Goal: Find specific page/section

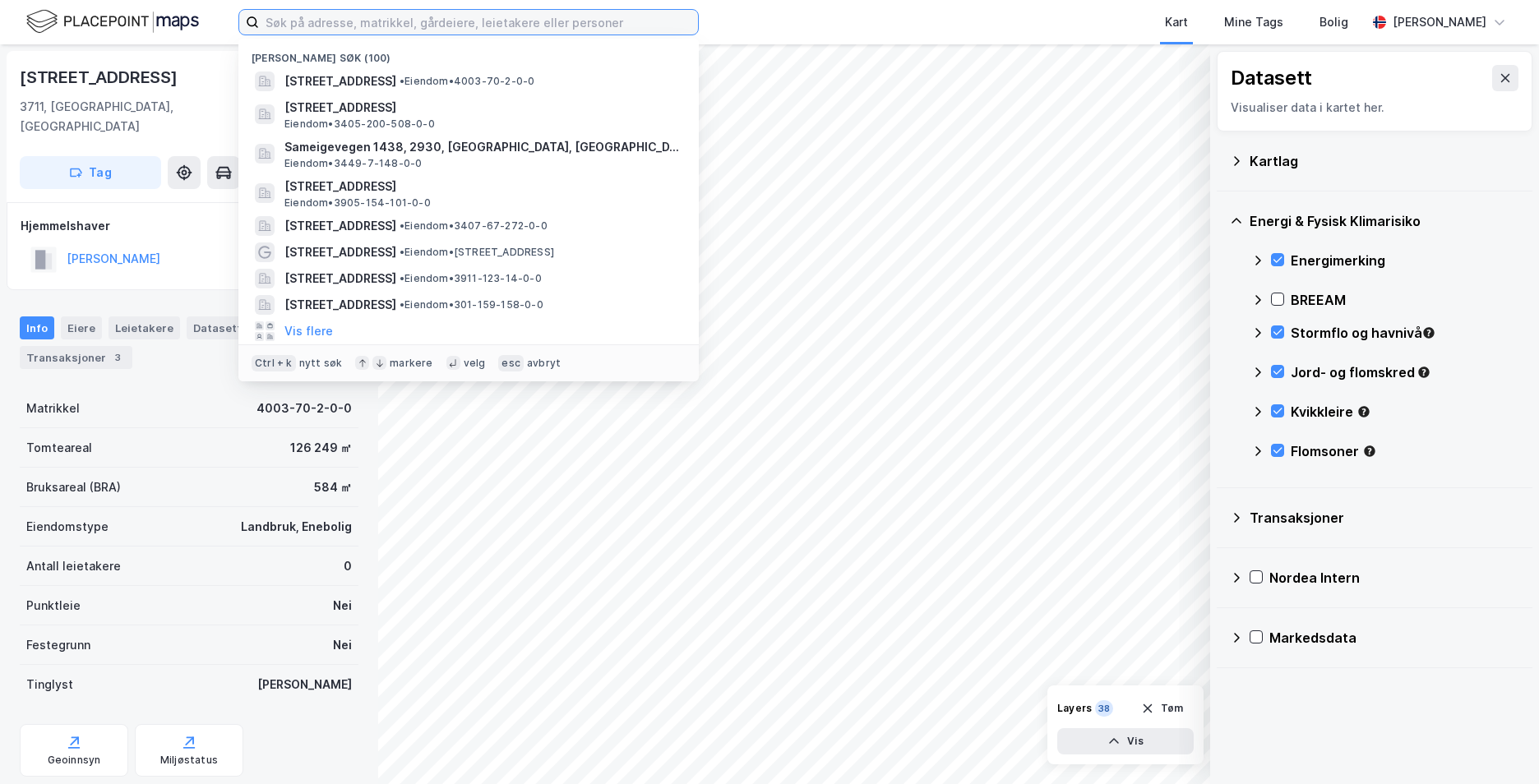
click at [314, 19] on input at bounding box center [479, 22] width 439 height 25
click at [510, 21] on input at bounding box center [479, 22] width 439 height 25
paste input "Austevollshellevegen , 5384 [GEOGRAPHIC_DATA]"
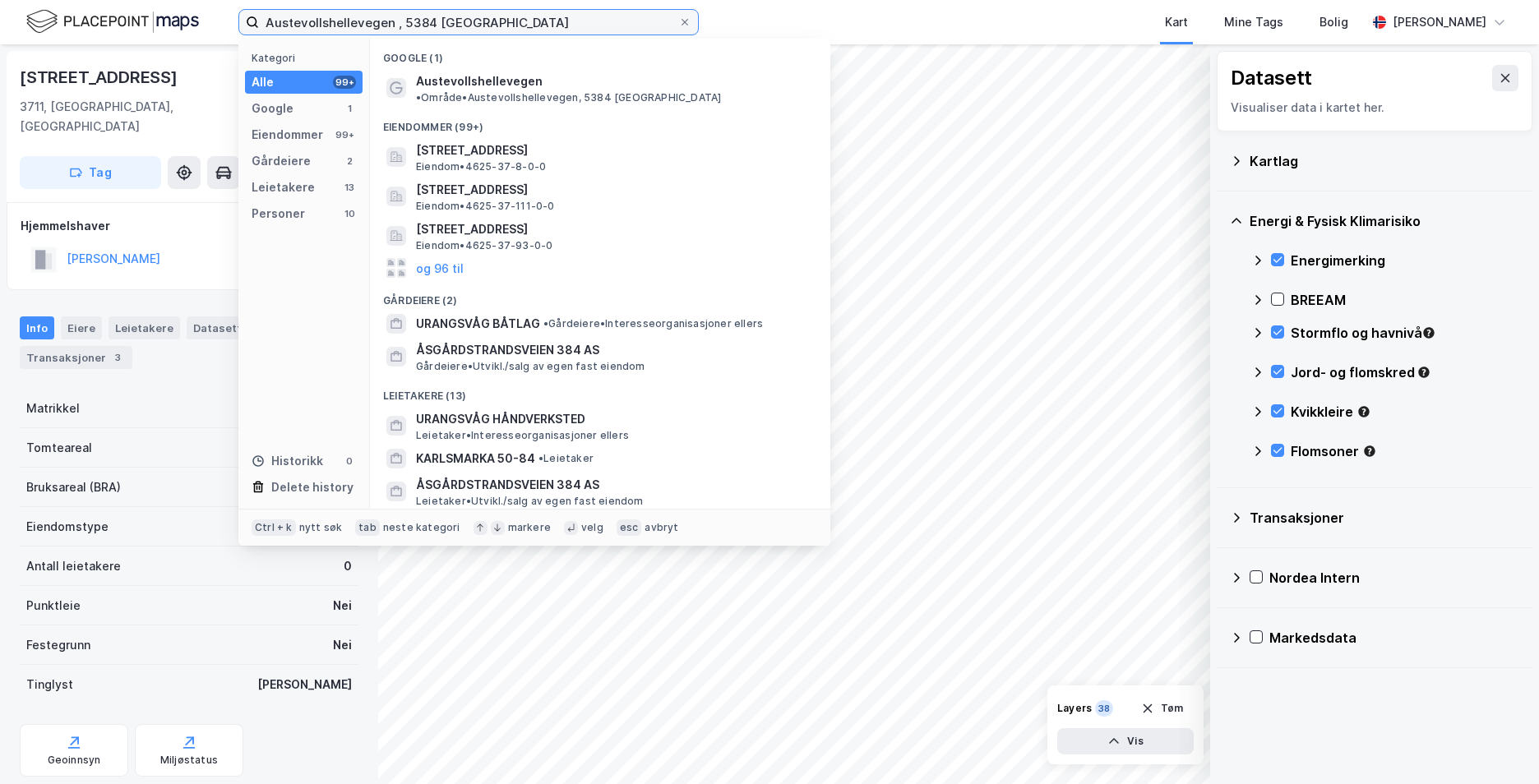
type input "Austevollshellevegen , 5384 [GEOGRAPHIC_DATA]"
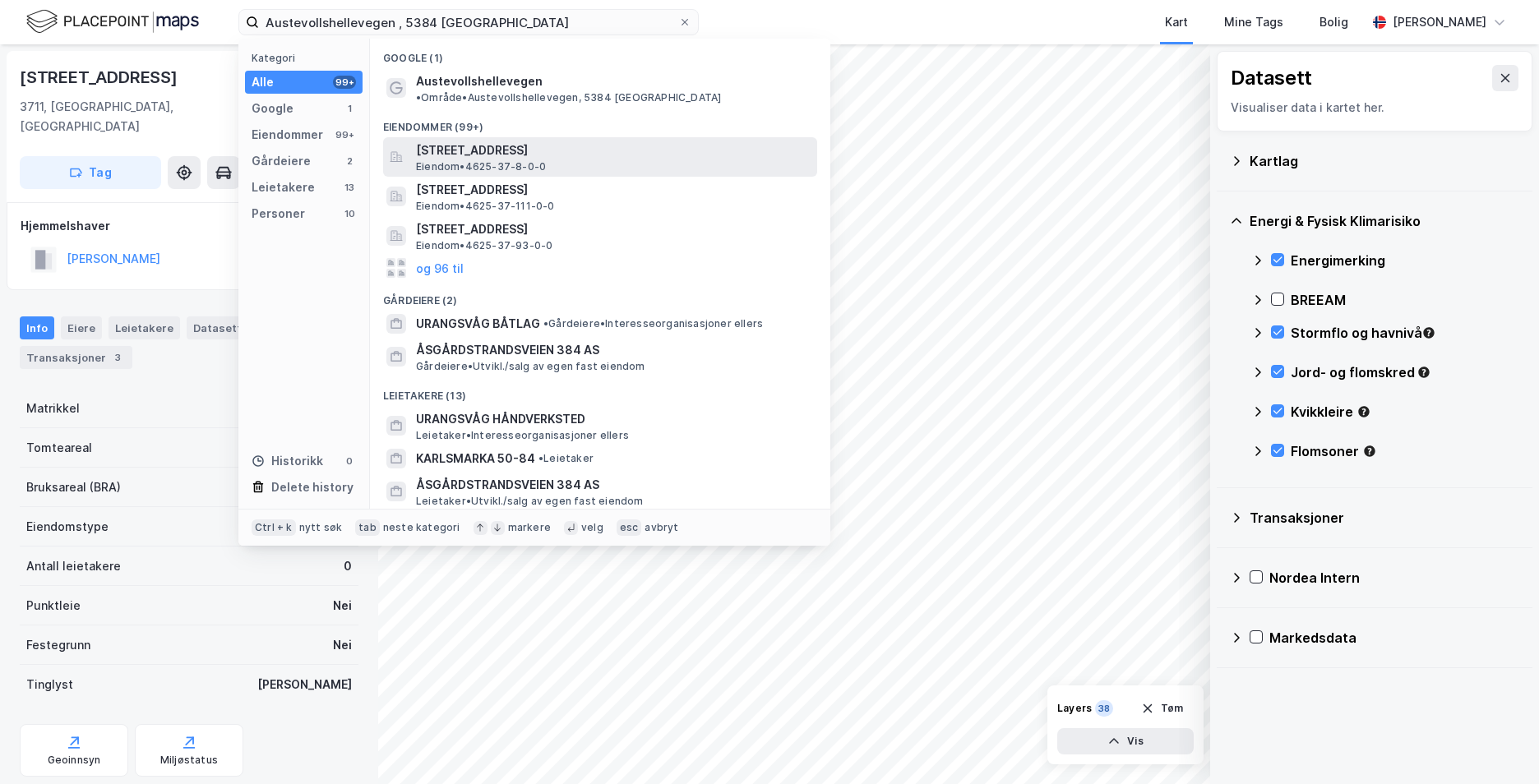
click at [504, 140] on span "[STREET_ADDRESS]" at bounding box center [613, 150] width 395 height 20
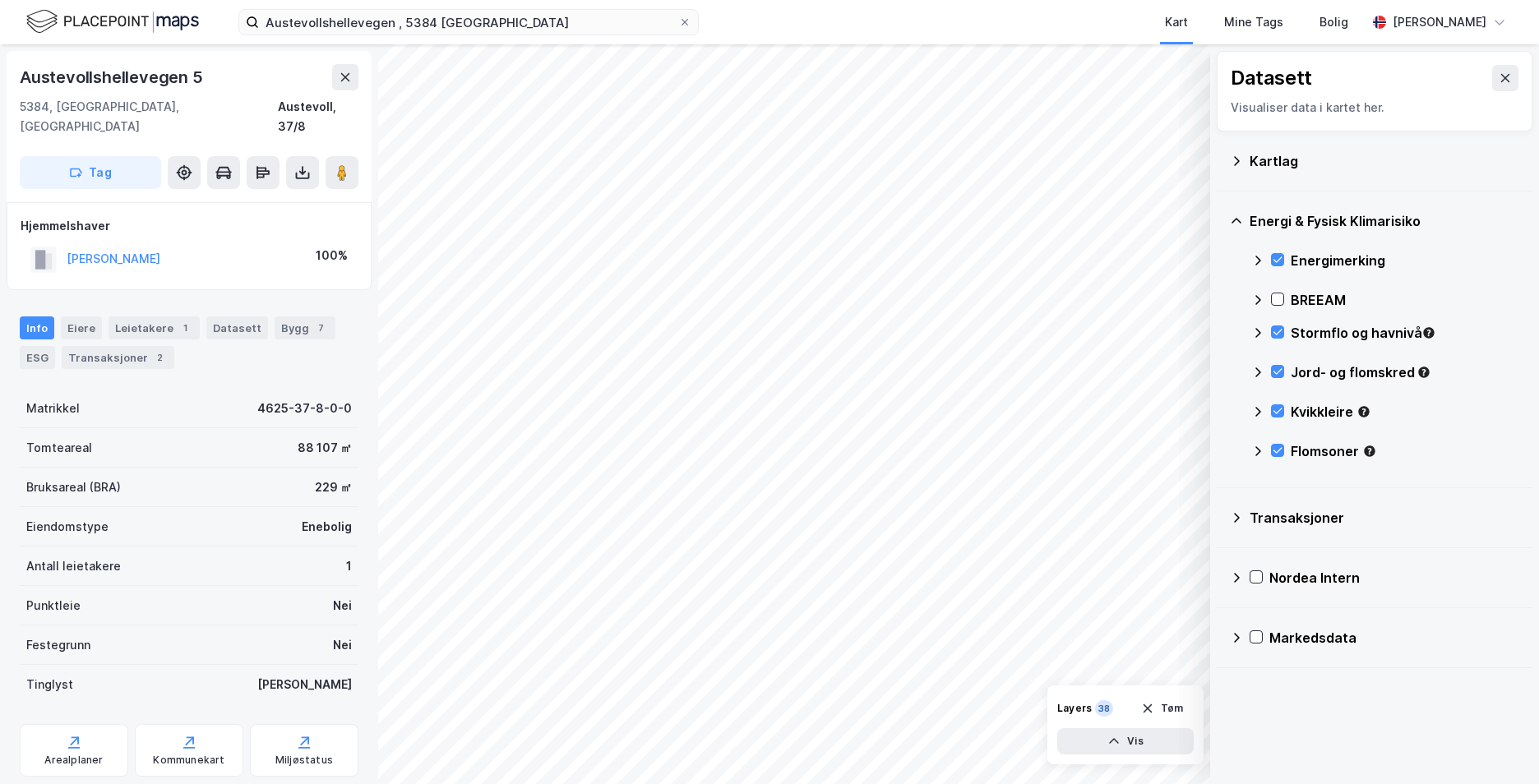
click at [9, 56] on div "[STREET_ADDRESS], [GEOGRAPHIC_DATA], 37/8 Tag" at bounding box center [189, 126] width 365 height 151
click at [1022, 783] on html "[STREET_ADDRESS] Kart Mine Tags Bolig [PERSON_NAME] © Mapbox © OpenStreetMap Im…" at bounding box center [770, 392] width 1539 height 784
